Goal: Task Accomplishment & Management: Use online tool/utility

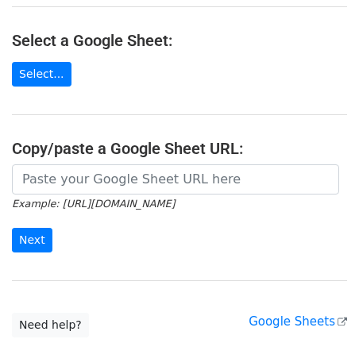
scroll to position [185, 0]
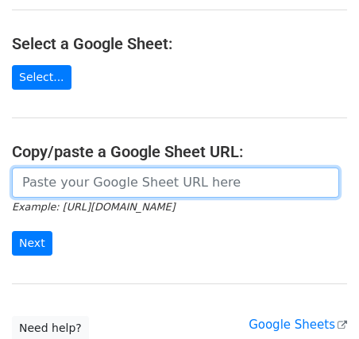
click at [71, 167] on input "url" at bounding box center [175, 182] width 327 height 30
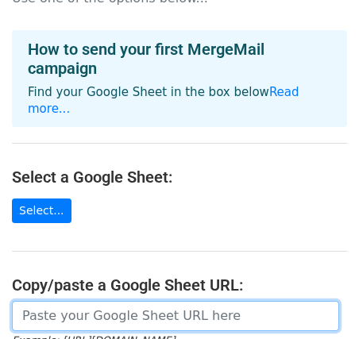
scroll to position [53, 0]
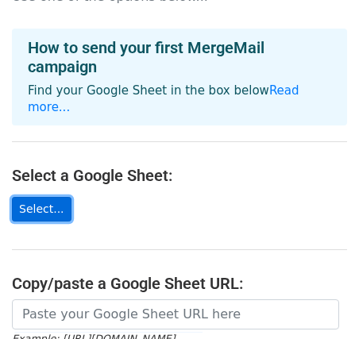
click at [52, 197] on link "Select..." at bounding box center [42, 209] width 60 height 25
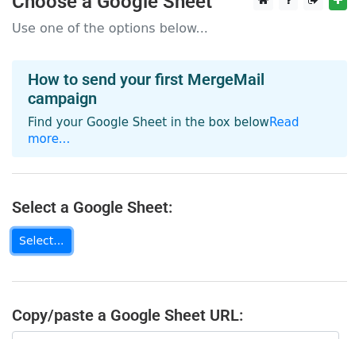
scroll to position [0, 0]
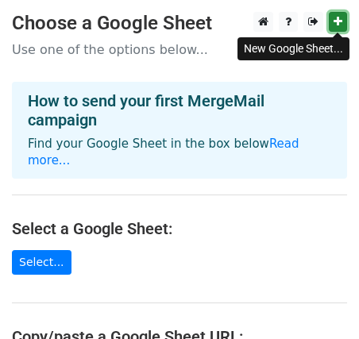
click at [334, 22] on icon at bounding box center [337, 21] width 9 height 11
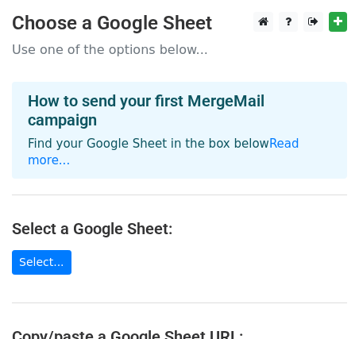
click at [267, 71] on main "Choose a Google Sheet Use one of the options below... How to send your first Me…" at bounding box center [179, 269] width 359 height 514
click at [149, 71] on main "Choose a Google Sheet Use one of the options below... How to send your first Me…" at bounding box center [179, 269] width 359 height 514
click at [110, 48] on p "Use one of the options below..." at bounding box center [179, 49] width 335 height 17
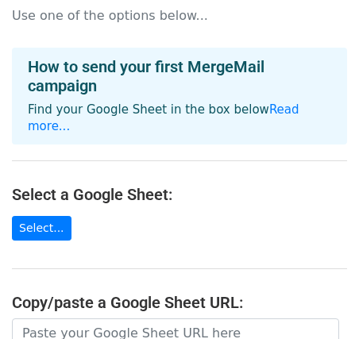
scroll to position [36, 0]
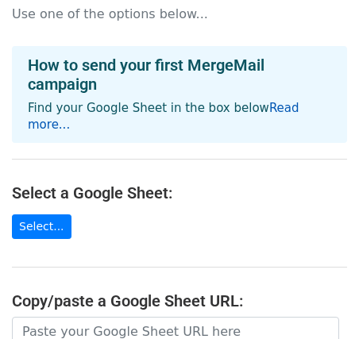
click at [283, 111] on link "Read more..." at bounding box center [163, 116] width 271 height 31
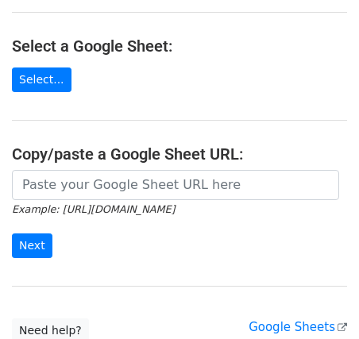
scroll to position [0, 0]
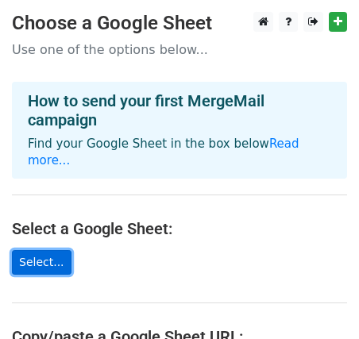
click at [39, 250] on link "Select..." at bounding box center [42, 262] width 60 height 25
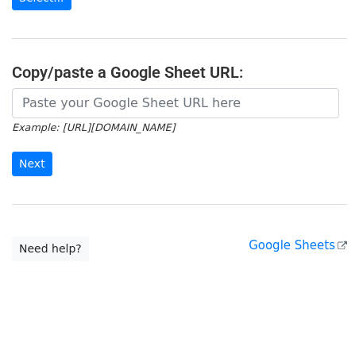
scroll to position [297, 0]
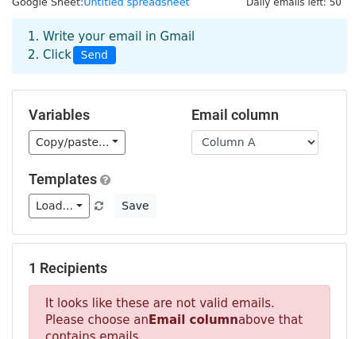
scroll to position [58, 0]
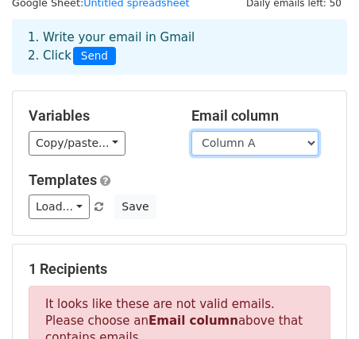
click at [287, 140] on select "Column A Column B Column C Column D Column E Column F" at bounding box center [254, 143] width 127 height 25
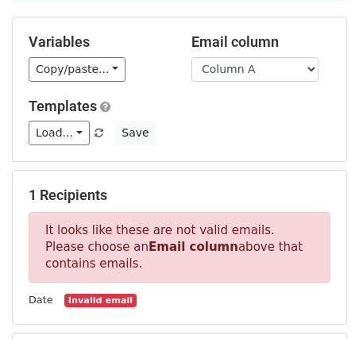
scroll to position [133, 0]
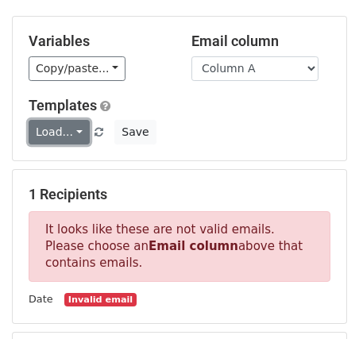
click at [79, 129] on link "Load..." at bounding box center [59, 132] width 61 height 25
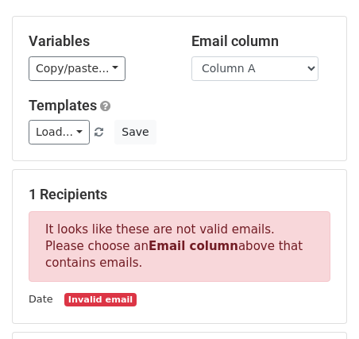
click at [198, 129] on div "Load... No templates saved Save" at bounding box center [179, 132] width 325 height 25
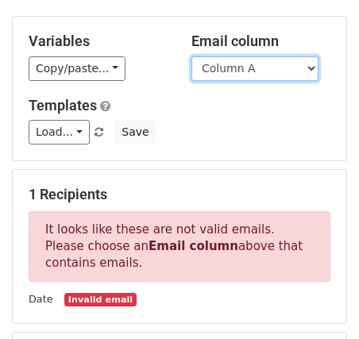
click at [312, 67] on select "Column A Column B Column C Column D Column E Column F" at bounding box center [254, 68] width 127 height 25
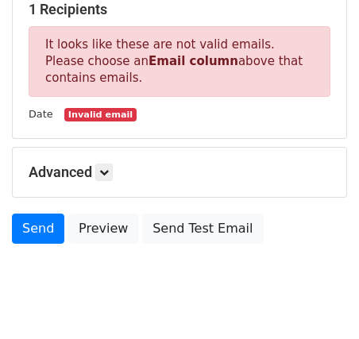
scroll to position [357, 0]
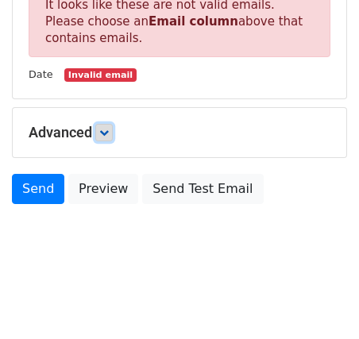
click at [106, 129] on icon at bounding box center [104, 133] width 10 height 10
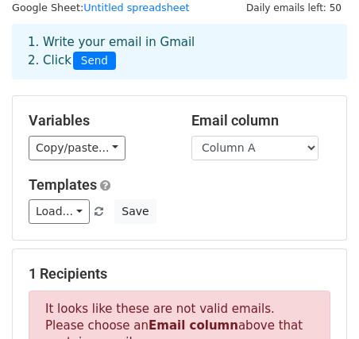
scroll to position [0, 0]
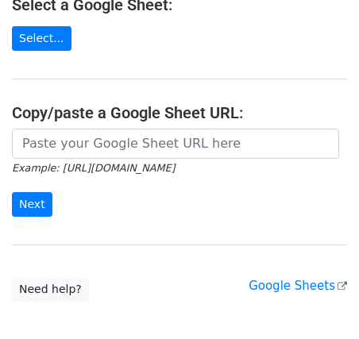
scroll to position [223, 0]
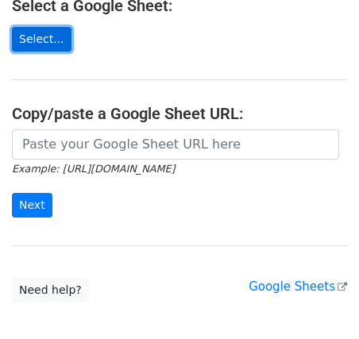
click at [52, 27] on link "Select..." at bounding box center [42, 39] width 60 height 25
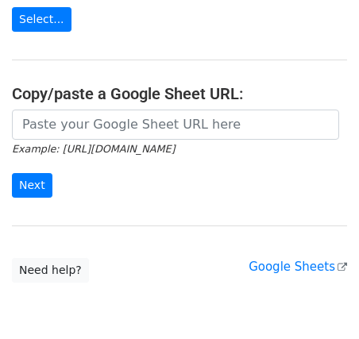
scroll to position [79, 0]
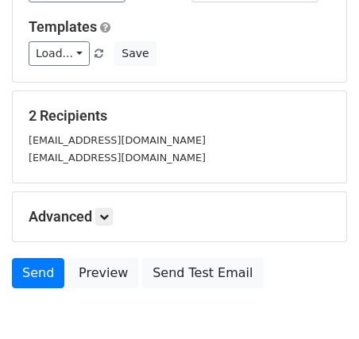
scroll to position [295, 0]
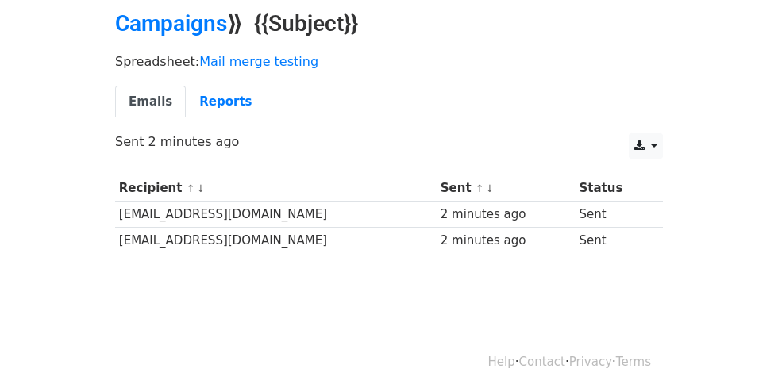
scroll to position [74, 0]
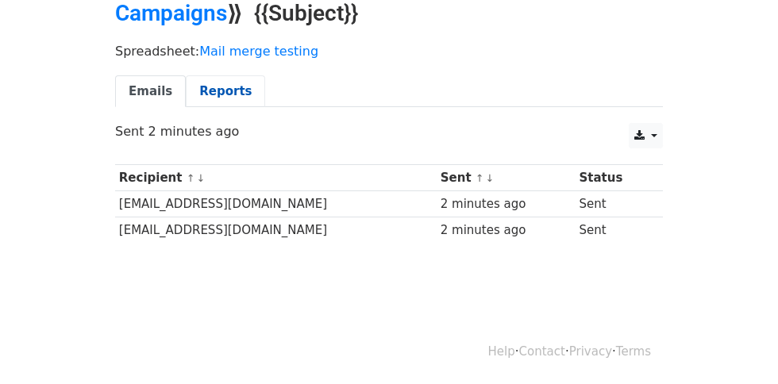
click at [221, 90] on link "Reports" at bounding box center [225, 91] width 79 height 33
